Goal: Use online tool/utility: Utilize a website feature to perform a specific function

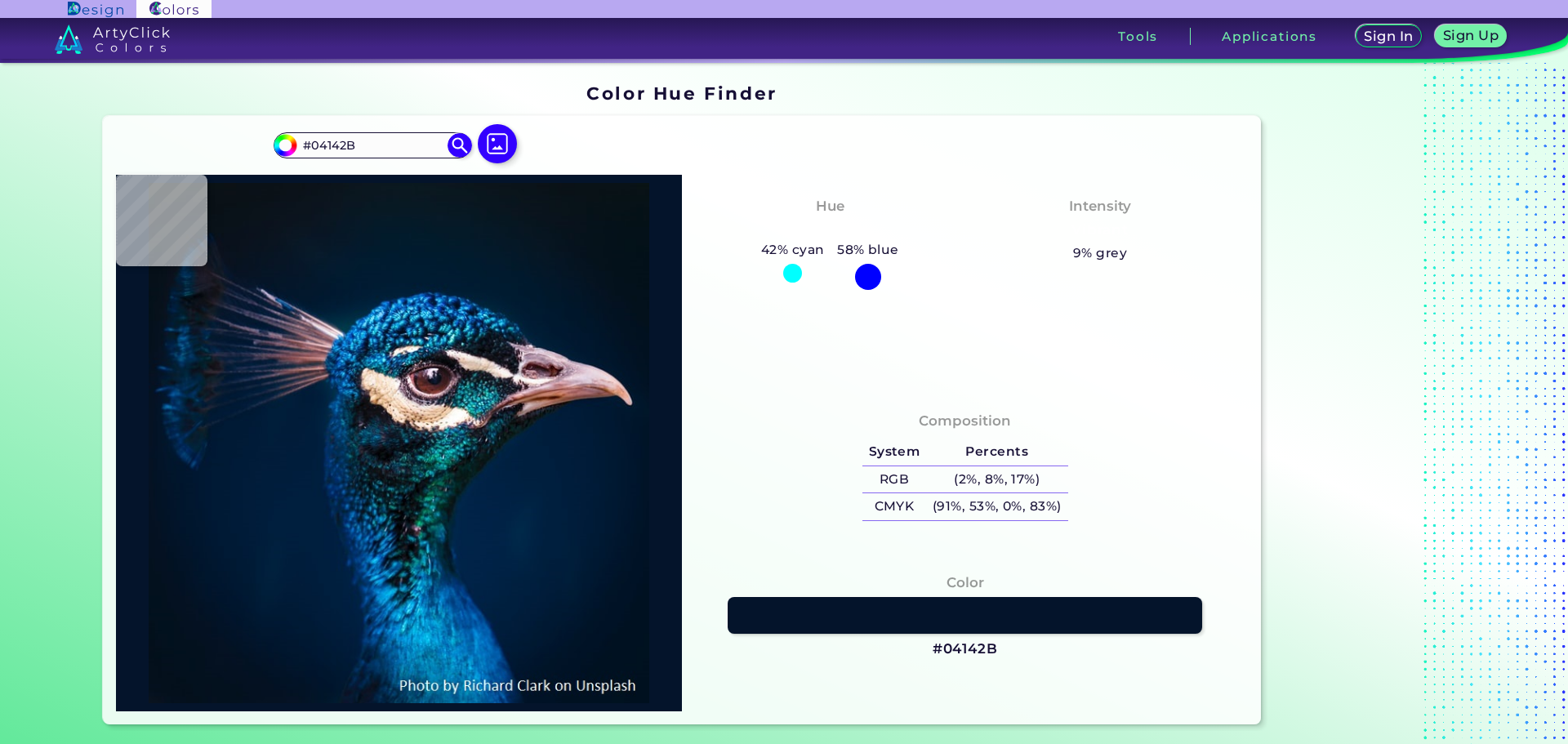
type input "#06101a"
type input "#06101A"
type input "#0b111d"
type input "#0B111D"
type input "#0a121c"
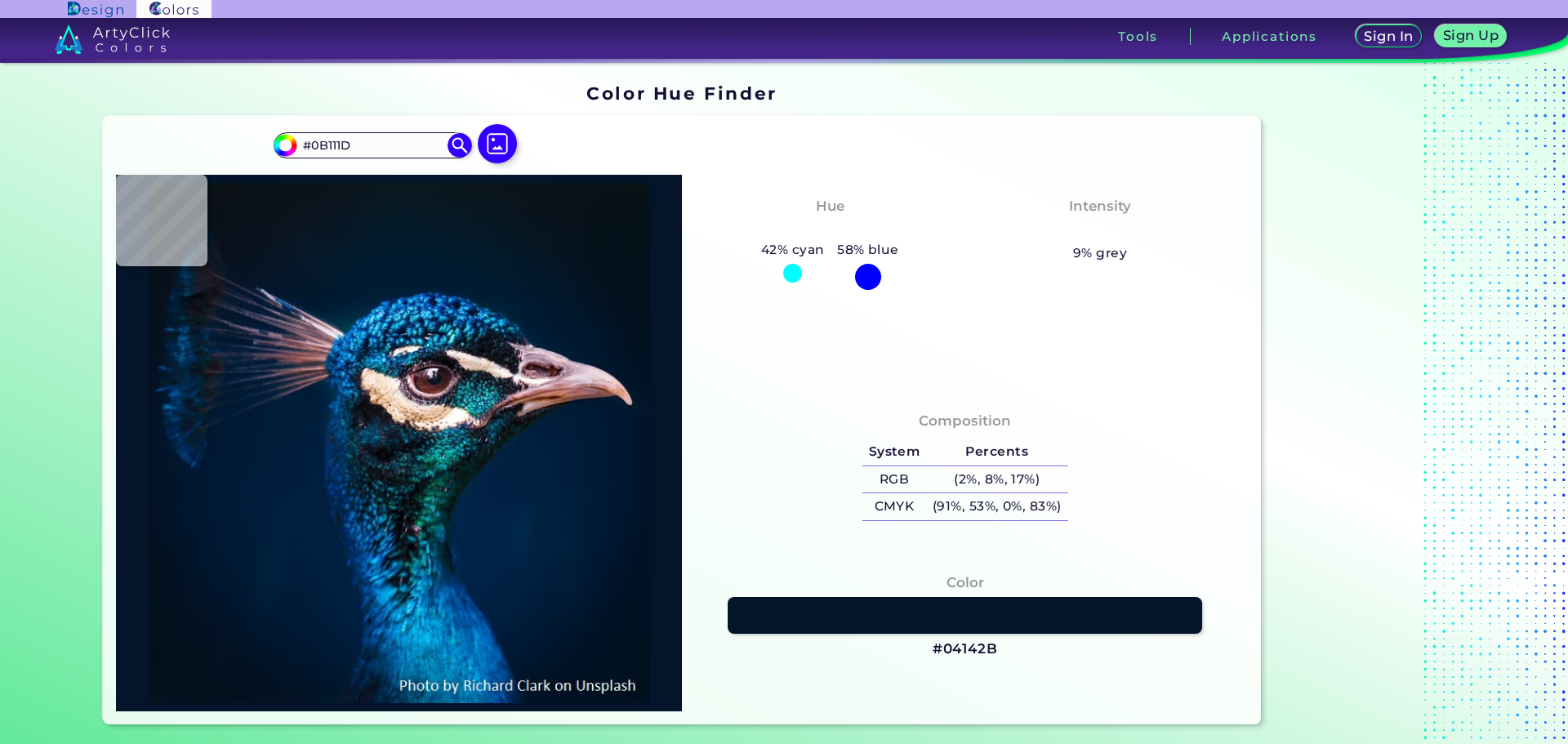
type input "#0A121C"
type input "#0b1218"
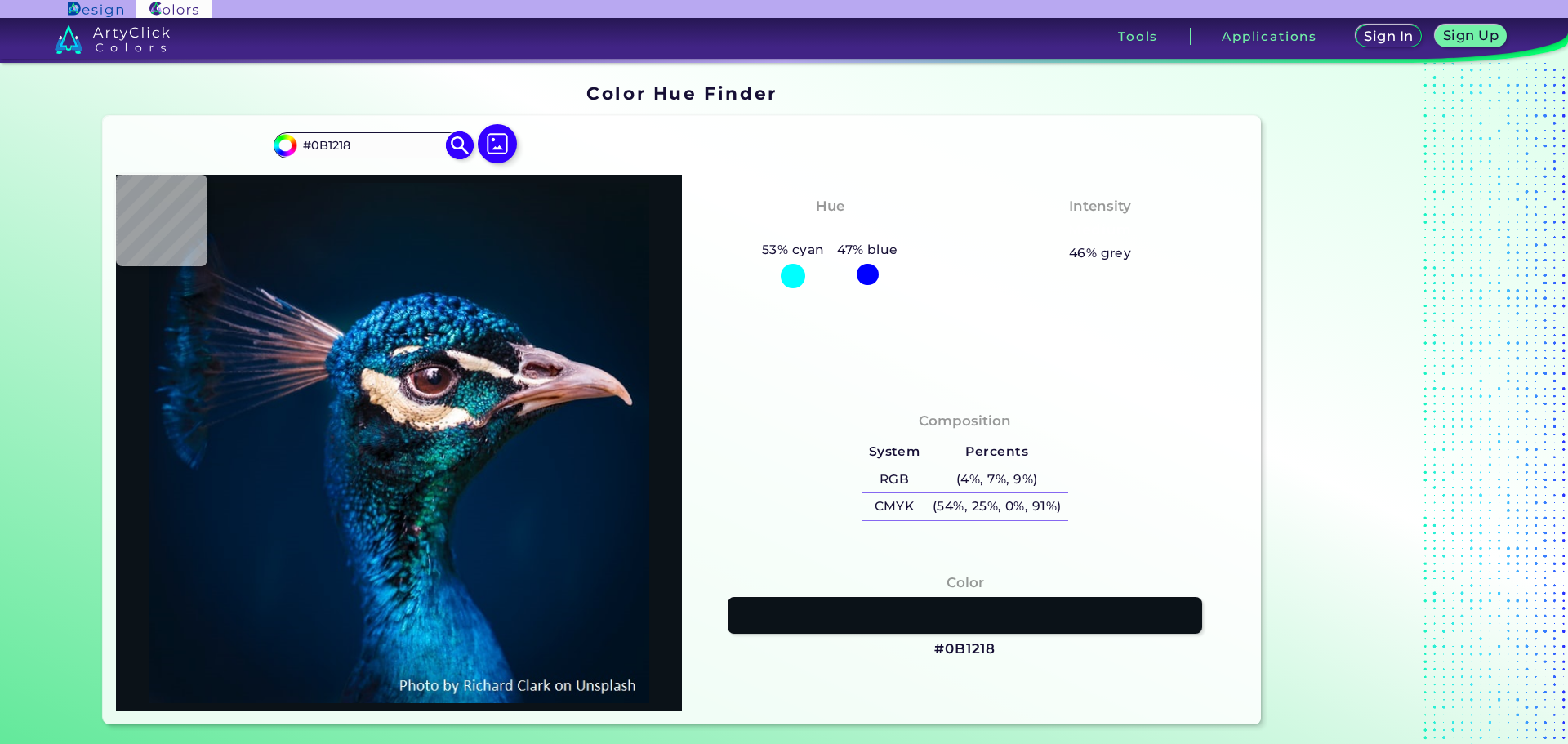
click at [361, 146] on input "#0B1218" at bounding box center [373, 145] width 152 height 22
paste input "FDF5E6"
type input "#FDF5E6"
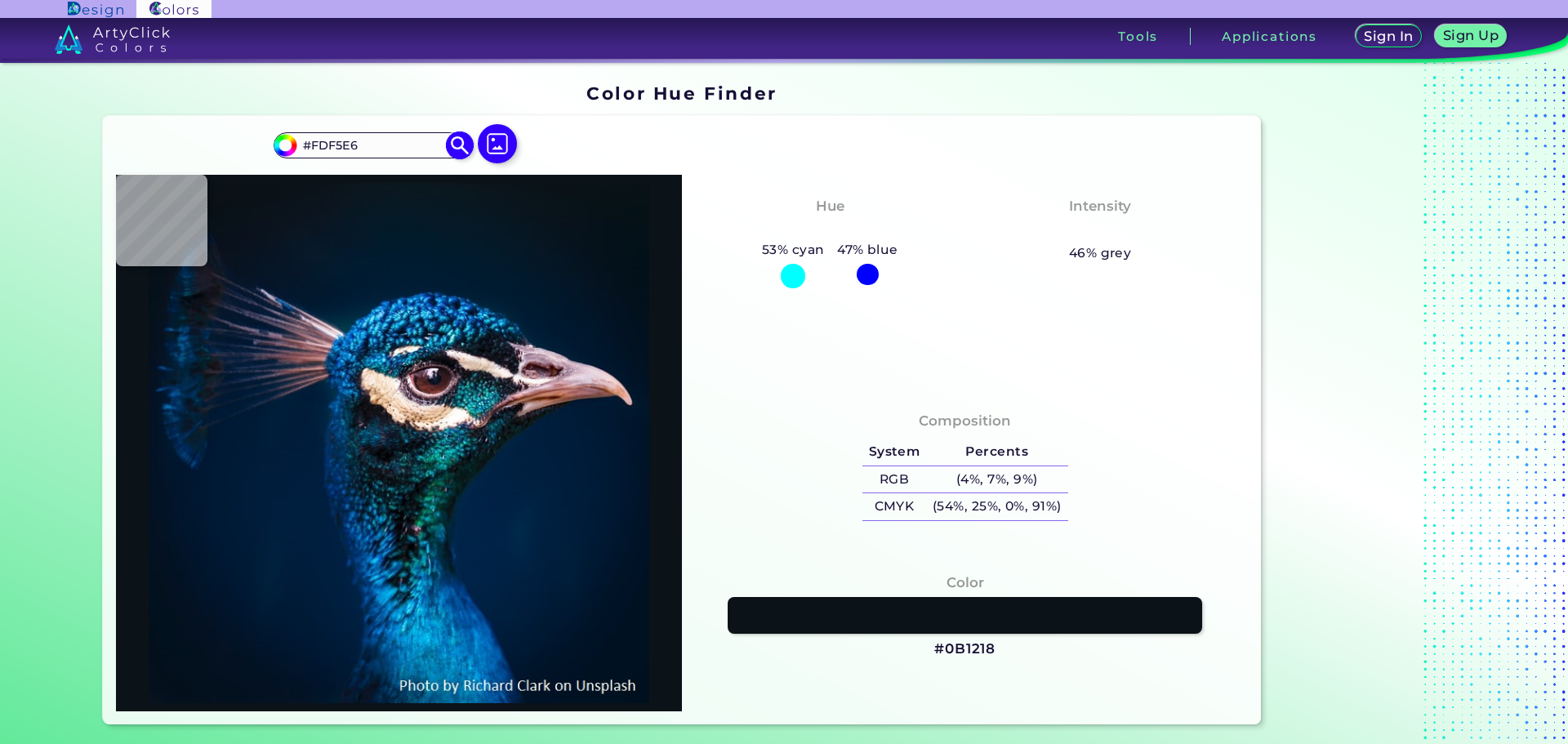
type input "#fdf5e6"
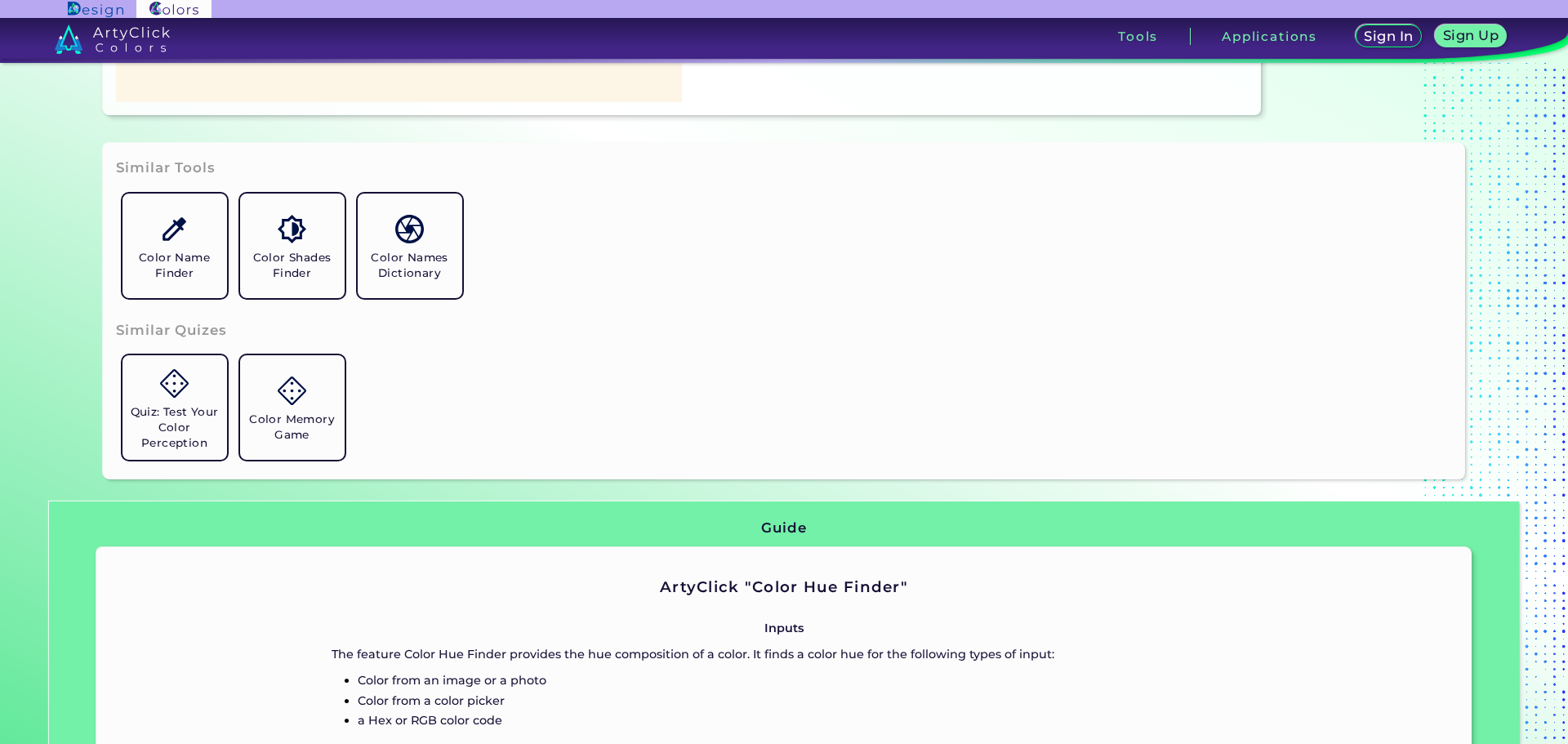
scroll to position [654, 0]
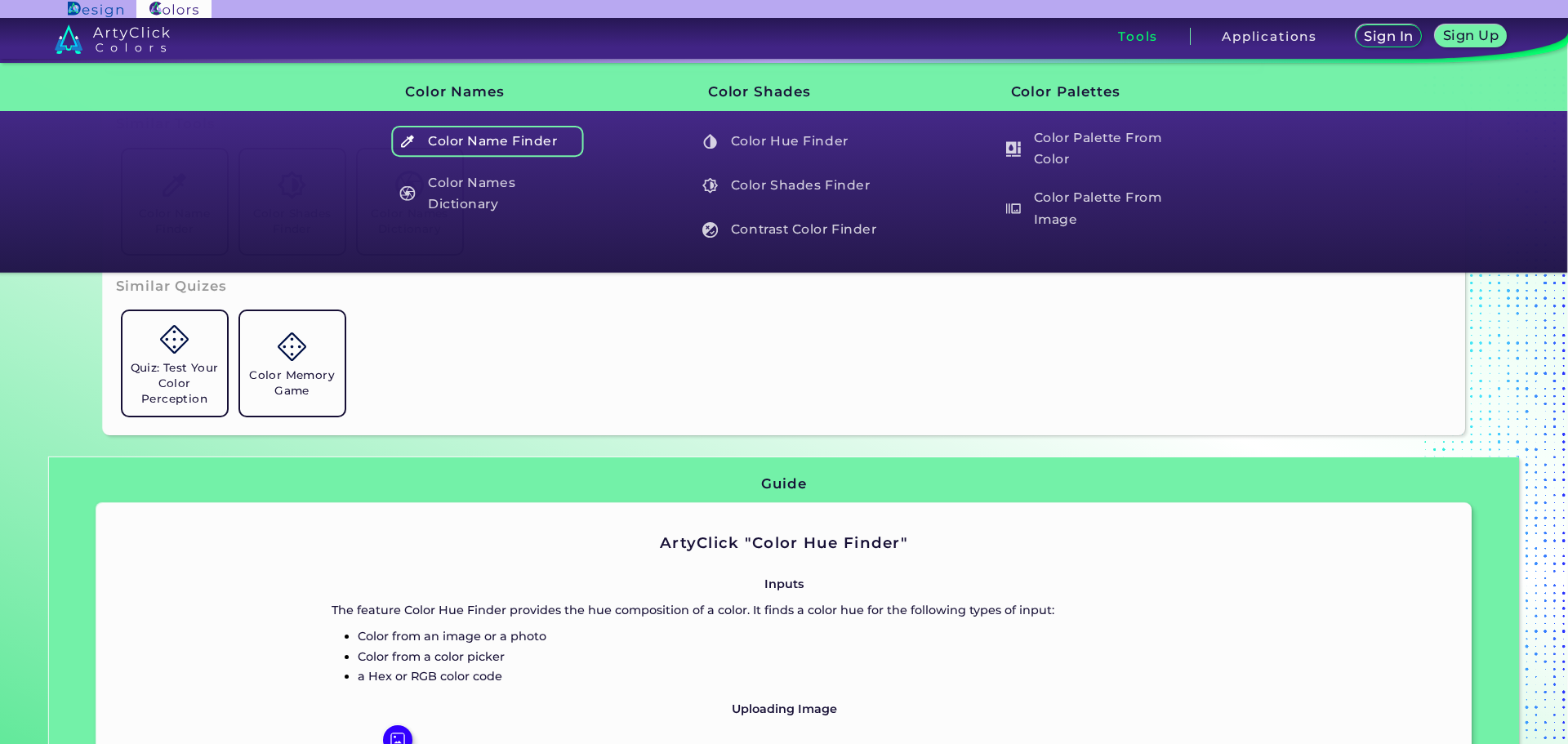
click at [482, 134] on h5 "Color Name Finder" at bounding box center [487, 141] width 192 height 31
